Goal: Information Seeking & Learning: Check status

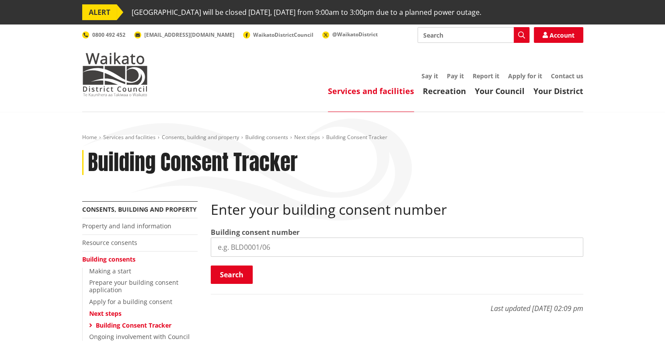
click at [280, 248] on input "search" at bounding box center [397, 246] width 372 height 19
type input "BLD0222-26"
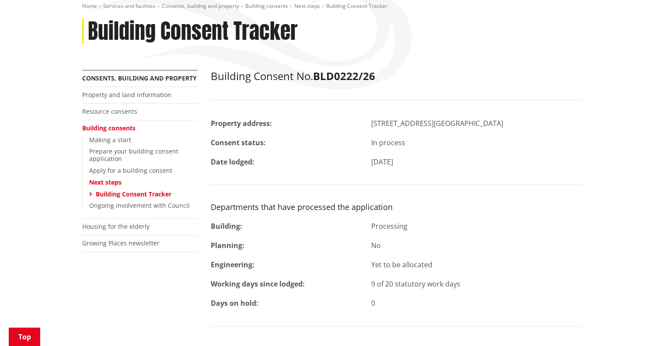
scroll to position [219, 0]
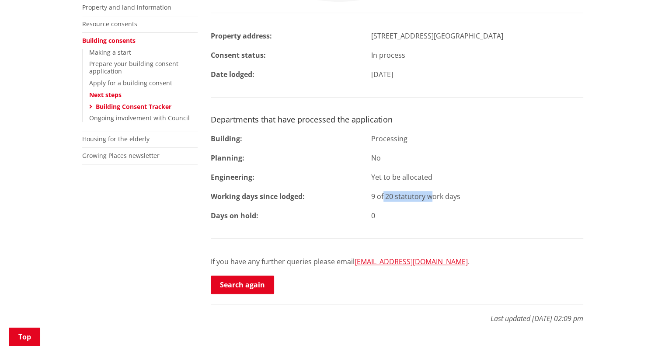
drag, startPoint x: 371, startPoint y: 194, endPoint x: 417, endPoint y: 195, distance: 46.4
click at [417, 195] on div "9 of 20 statutory work days" at bounding box center [477, 196] width 225 height 10
drag, startPoint x: 463, startPoint y: 198, endPoint x: 364, endPoint y: 194, distance: 99.8
click at [364, 194] on div "Working days since lodged: 9 of 20 statutory work days" at bounding box center [397, 196] width 386 height 10
click at [389, 209] on div "Building Consent No. BLD0222/26 Property address: [STREET_ADDRESS] Consent stat…" at bounding box center [397, 139] width 372 height 312
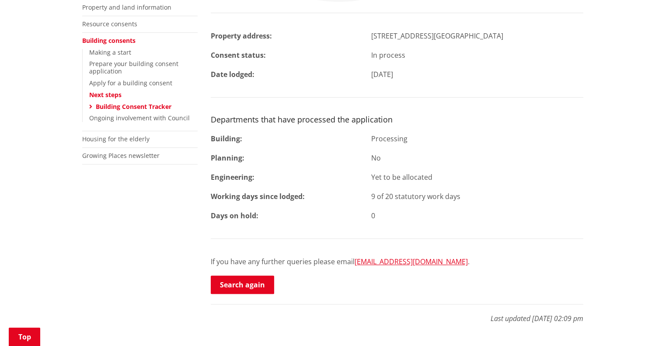
click at [430, 143] on div "Processing" at bounding box center [477, 138] width 225 height 10
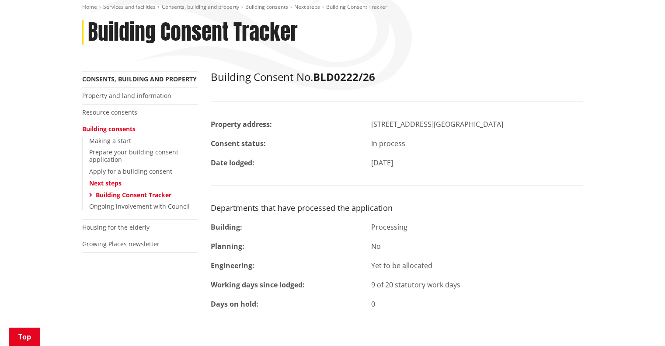
scroll to position [131, 0]
